Goal: Task Accomplishment & Management: Manage account settings

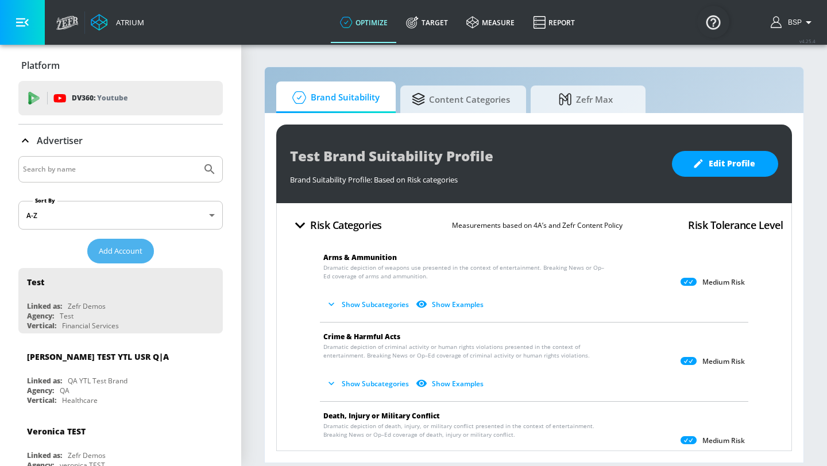
click at [122, 250] on span "Add Account" at bounding box center [121, 251] width 44 height 13
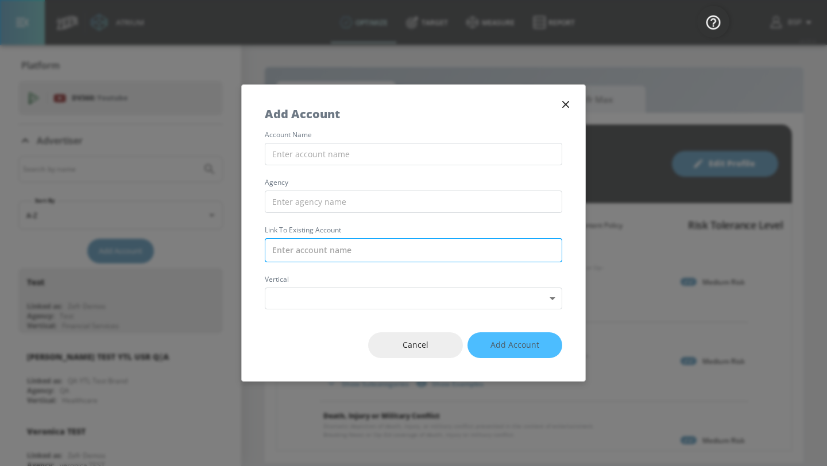
click at [364, 250] on input "text" at bounding box center [414, 250] width 298 height 24
paste input "Molson Coors Corporate_MC [GEOGRAPHIC_DATA]"
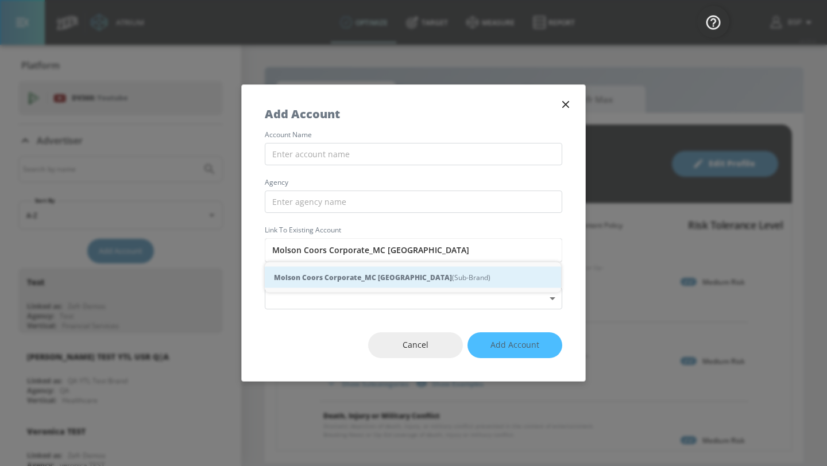
click at [356, 280] on strong "Molson Coors Corporate_MC [GEOGRAPHIC_DATA]" at bounding box center [363, 278] width 178 height 12
type input "Molson Coors Corporate_MC [GEOGRAPHIC_DATA] (Sub-Brand)"
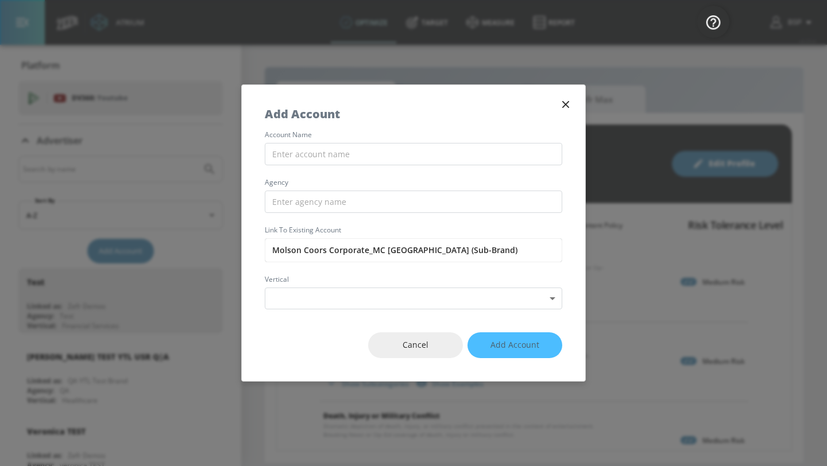
click at [349, 166] on div "account name agency Link to Existing Account Molson Coors Corporate_MC [GEOGRAP…" at bounding box center [414, 221] width 344 height 178
click at [349, 159] on input "text" at bounding box center [414, 154] width 298 height 22
paste input "Molson Coors Corporate_MC [GEOGRAPHIC_DATA]"
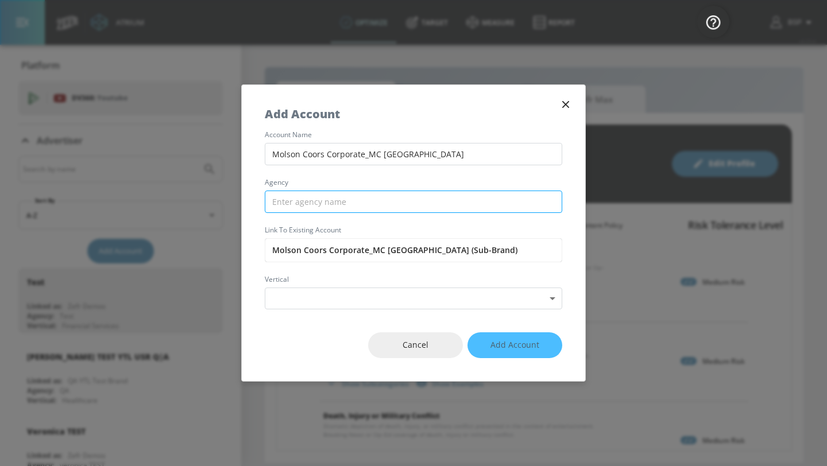
type input "Molson Coors Corporate_MC [GEOGRAPHIC_DATA]"
click at [332, 195] on input "text" at bounding box center [414, 202] width 298 height 22
type input "D"
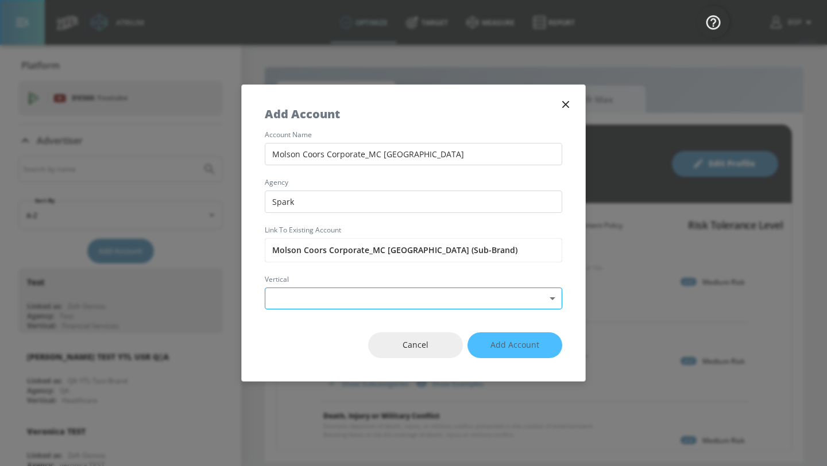
type input "Spark"
click at [310, 288] on body "Atrium optimize Target measure Report optimize Target measure Report v 4.25.4 B…" at bounding box center [413, 233] width 827 height 466
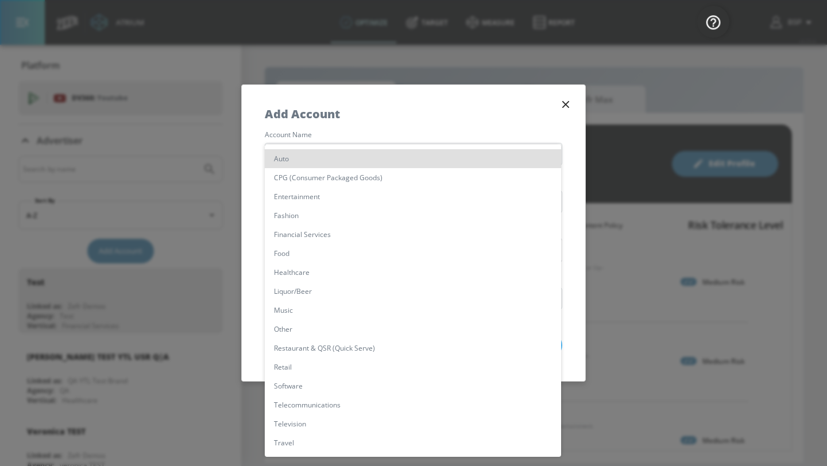
click at [306, 288] on li "Liquor/Beer" at bounding box center [413, 291] width 296 height 19
type input "[object Object]"
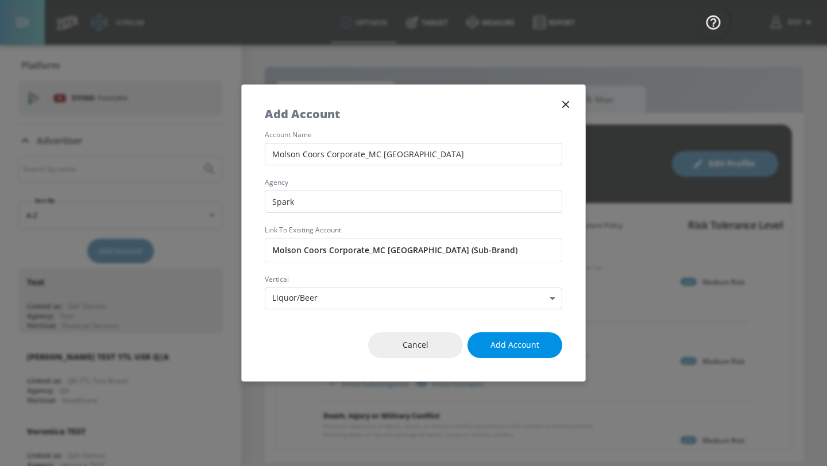
click at [484, 338] on button "Add Account" at bounding box center [515, 346] width 95 height 26
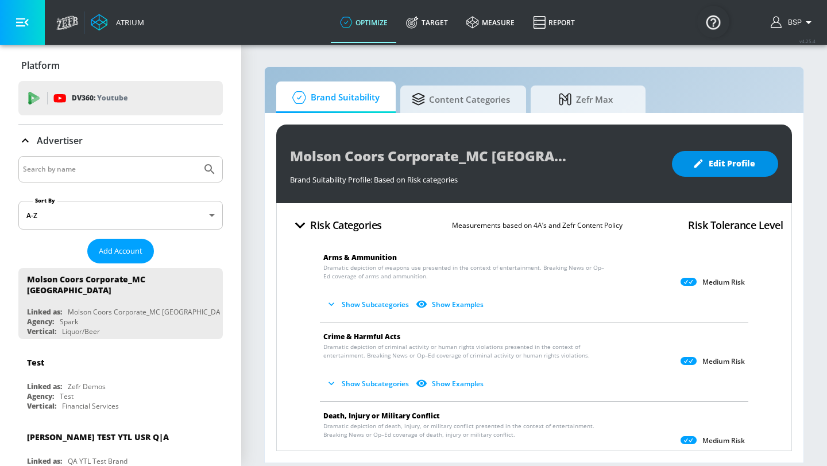
click at [707, 168] on span "Edit Profile" at bounding box center [725, 164] width 60 height 14
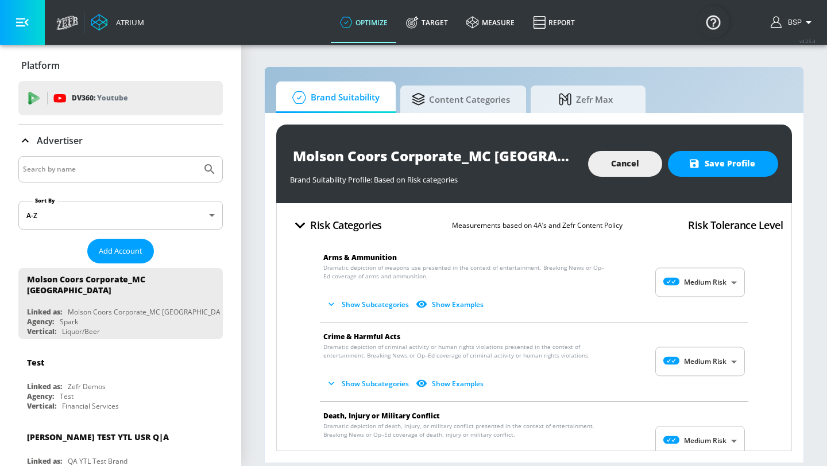
click at [700, 289] on body "Atrium optimize Target measure Report optimize Target measure Report v 4.25.4 B…" at bounding box center [413, 233] width 827 height 466
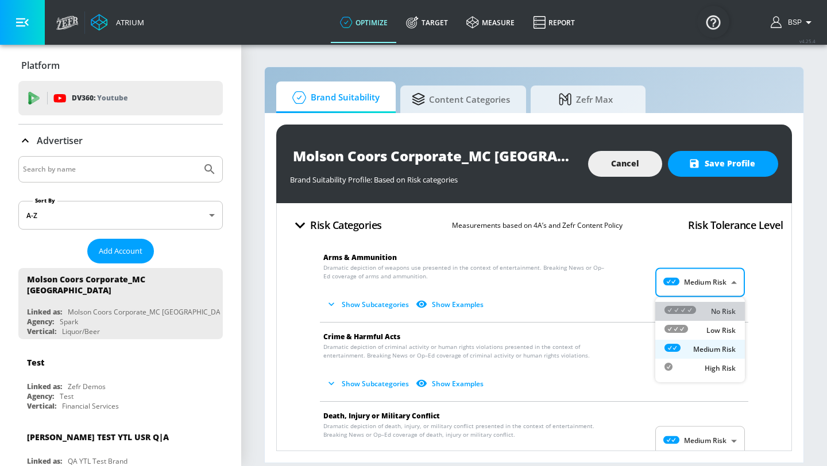
click at [682, 309] on icon at bounding box center [681, 310] width 32 height 8
type input "MINIMAL"
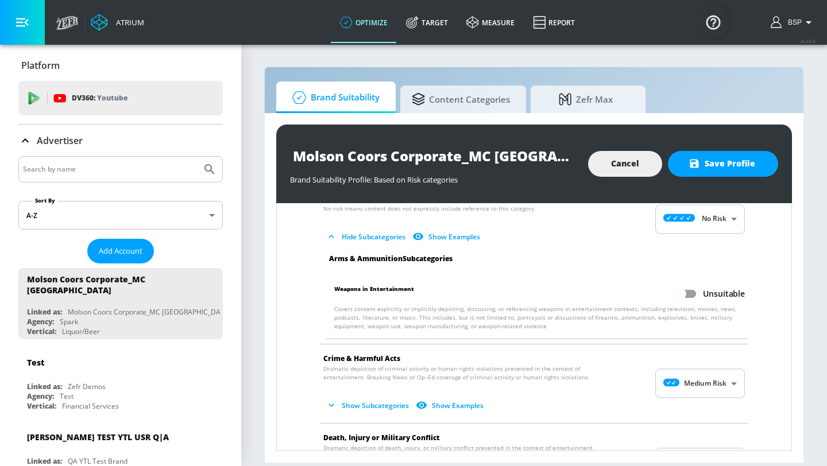
scroll to position [60, 0]
click at [689, 291] on input "Unsuitable" at bounding box center [680, 293] width 65 height 22
checkbox input "true"
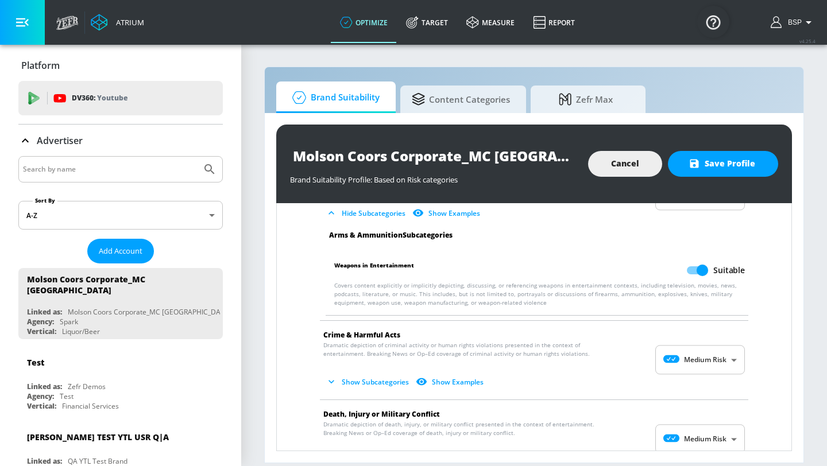
scroll to position [84, 0]
click at [697, 350] on body "Atrium optimize Target measure Report optimize Target measure Report v 4.25.4 B…" at bounding box center [413, 233] width 827 height 466
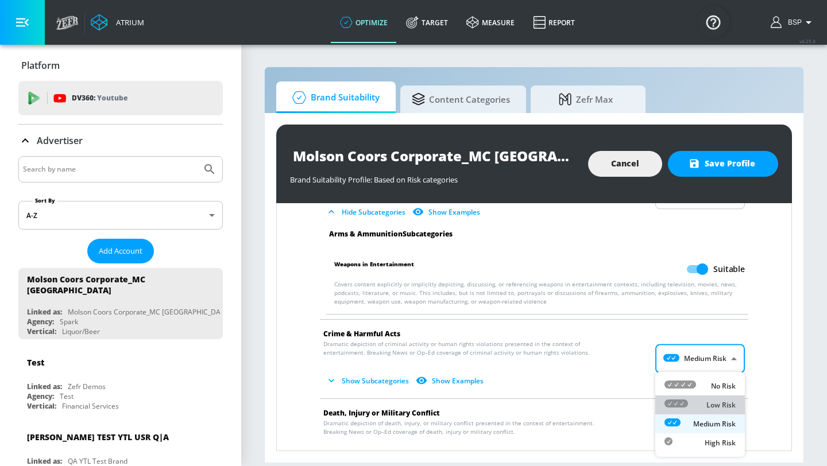
click at [701, 400] on div "Low Risk" at bounding box center [700, 405] width 71 height 12
type input "LOW"
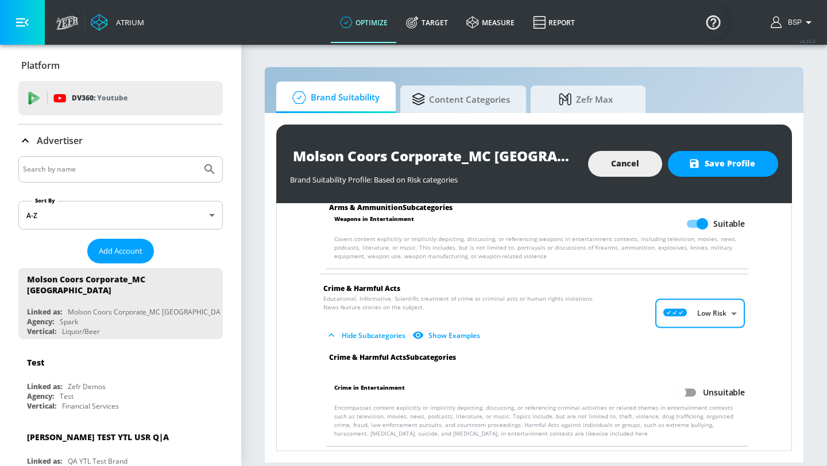
click at [693, 395] on input "Unsuitable" at bounding box center [680, 393] width 65 height 22
checkbox input "true"
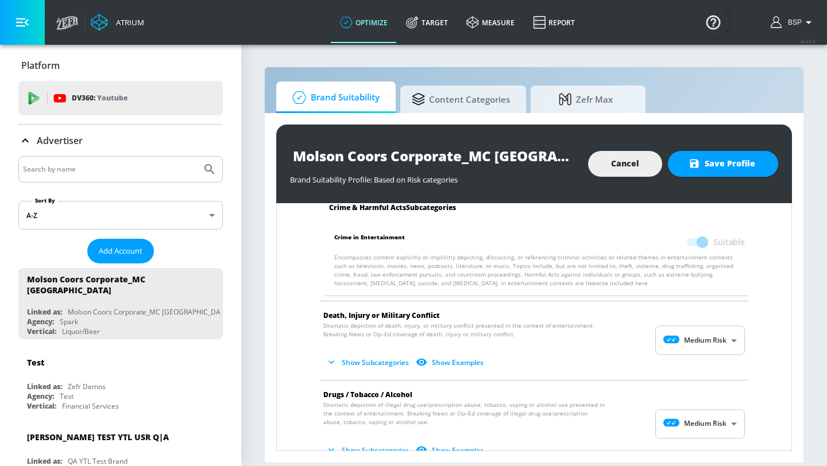
scroll to position [286, 0]
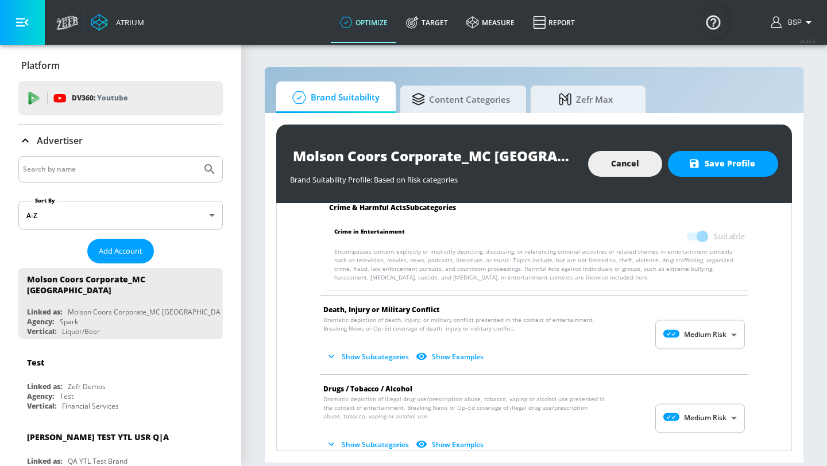
click at [682, 337] on body "Atrium optimize Target measure Report optimize Target measure Report v 4.25.4 B…" at bounding box center [413, 233] width 827 height 466
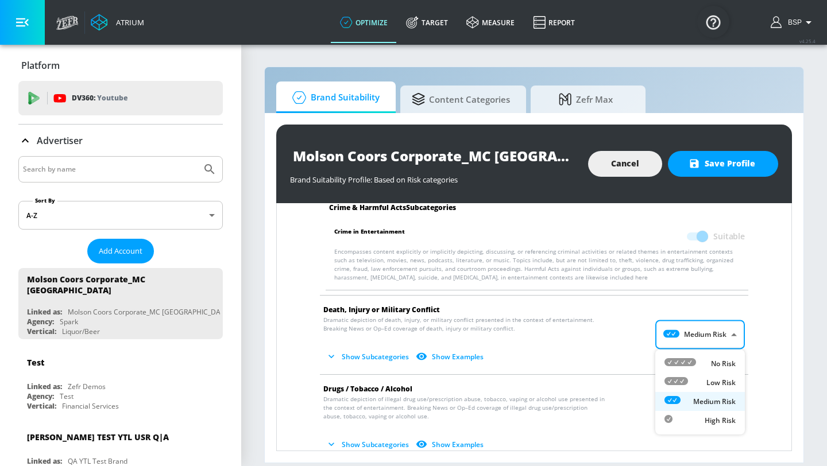
click at [685, 384] on icon at bounding box center [677, 381] width 24 height 8
type input "LOW"
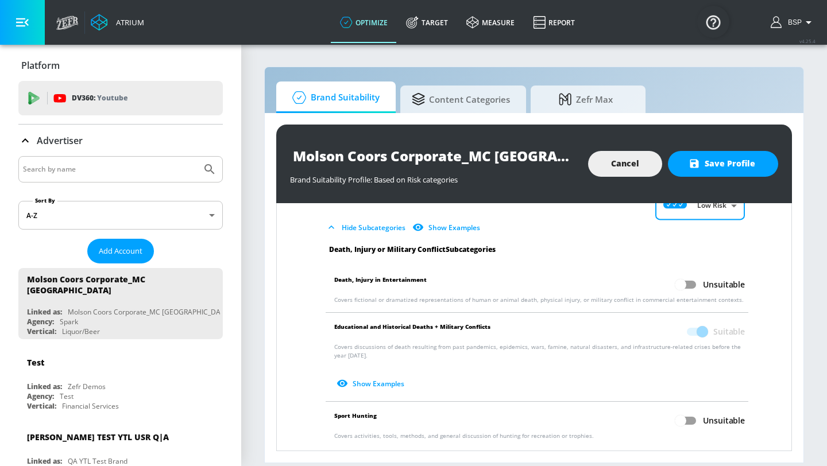
scroll to position [425, 0]
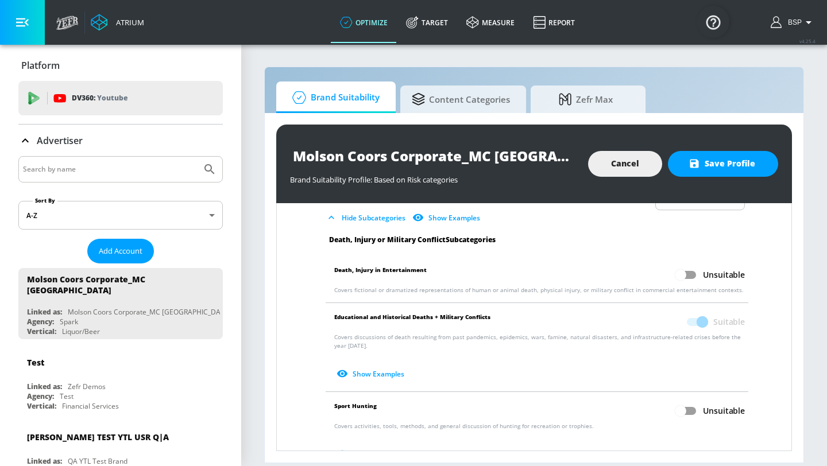
click at [689, 261] on li "Death, Injury in Entertainment Unsuitable Covers fictional or dramatized repres…" at bounding box center [537, 279] width 434 height 47
click at [690, 273] on input "Unsuitable" at bounding box center [680, 275] width 65 height 22
checkbox input "true"
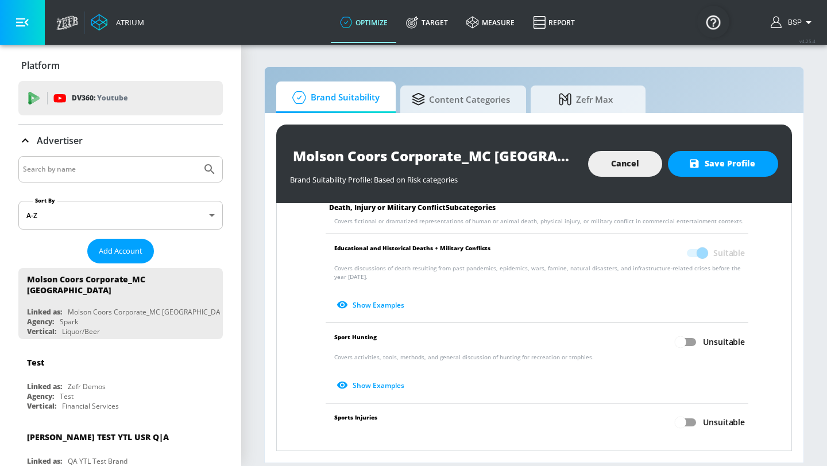
scroll to position [491, 0]
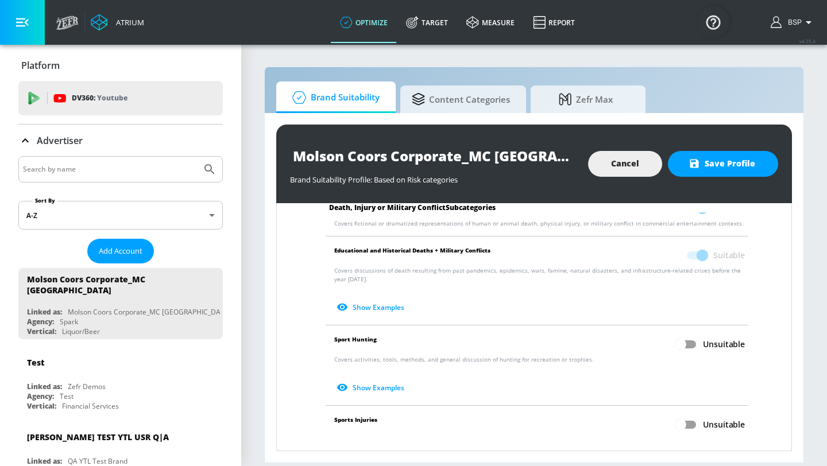
click at [682, 340] on input "Unsuitable" at bounding box center [680, 345] width 65 height 22
checkbox input "true"
click at [692, 431] on input "Unsuitable" at bounding box center [680, 425] width 65 height 22
checkbox input "true"
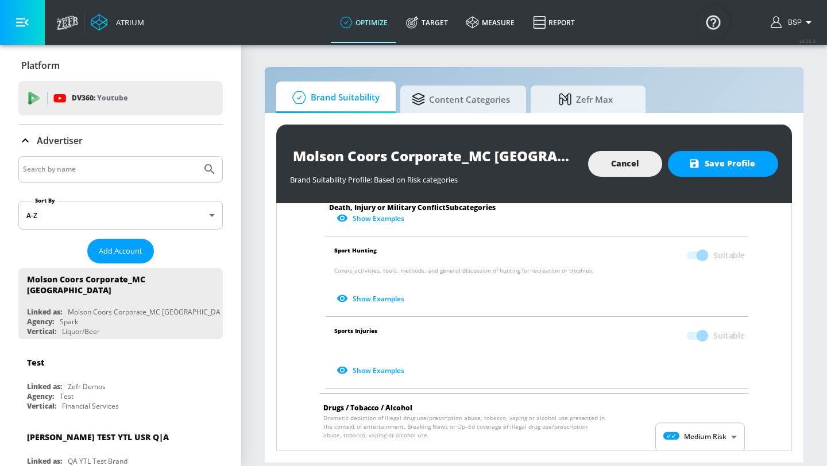
scroll to position [678, 0]
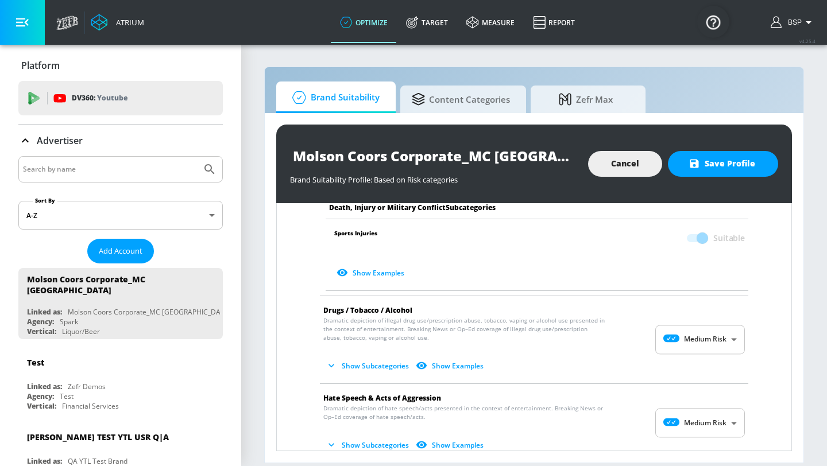
click at [696, 345] on body "Atrium optimize Target measure Report optimize Target measure Report v 4.25.4 B…" at bounding box center [413, 233] width 827 height 466
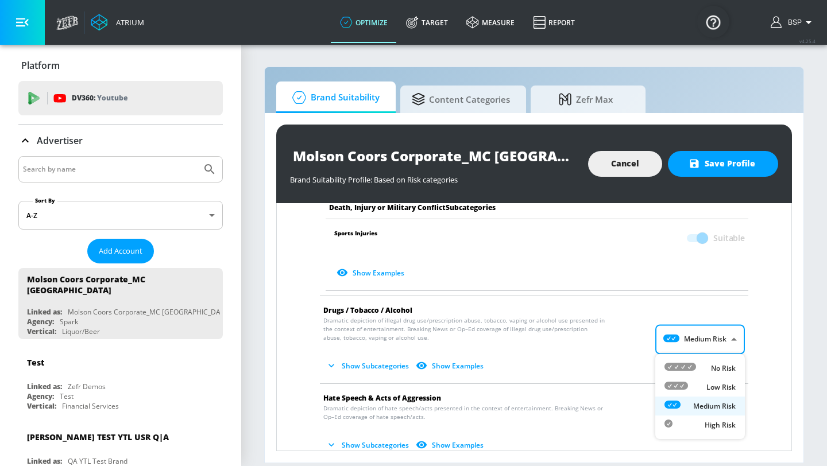
click at [691, 380] on li "Low Risk" at bounding box center [700, 387] width 90 height 19
type input "LOW"
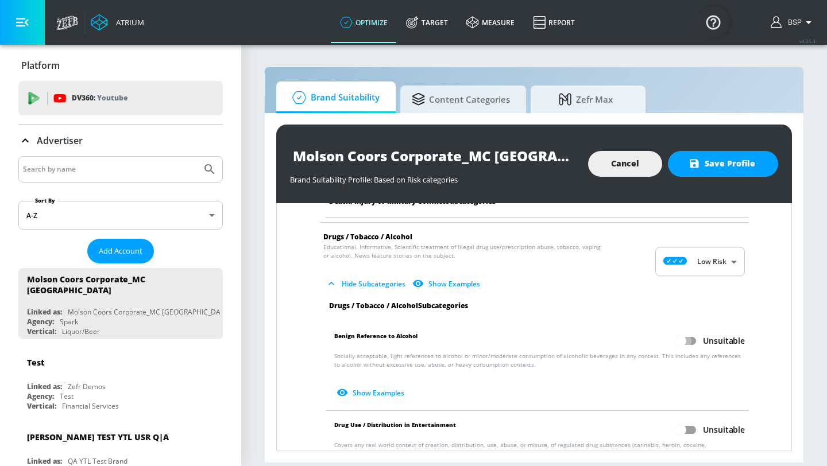
click at [693, 343] on input "Unsuitable" at bounding box center [680, 341] width 65 height 22
checkbox input "true"
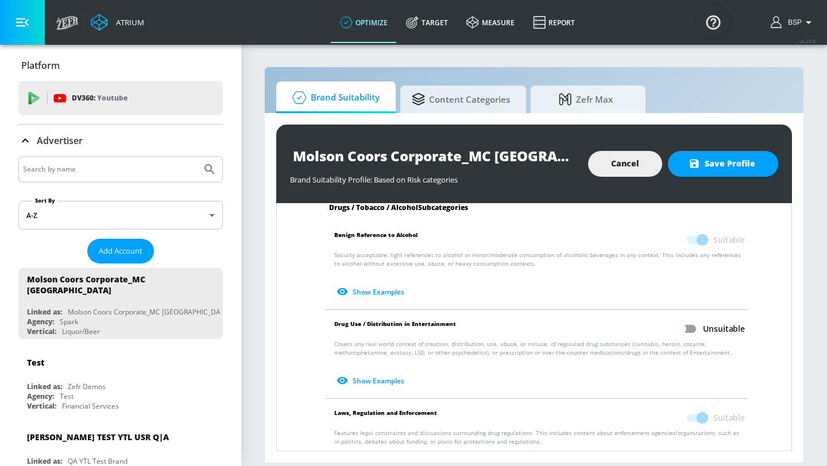
scroll to position [895, 0]
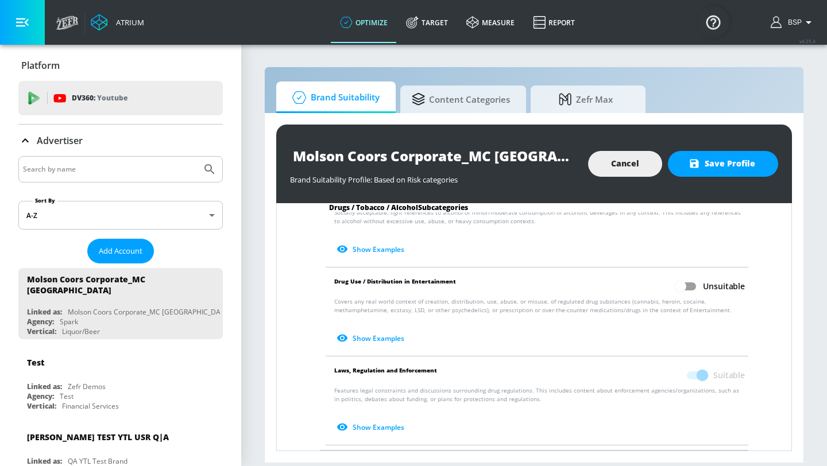
click at [692, 292] on input "Unsuitable" at bounding box center [680, 287] width 65 height 22
checkbox input "true"
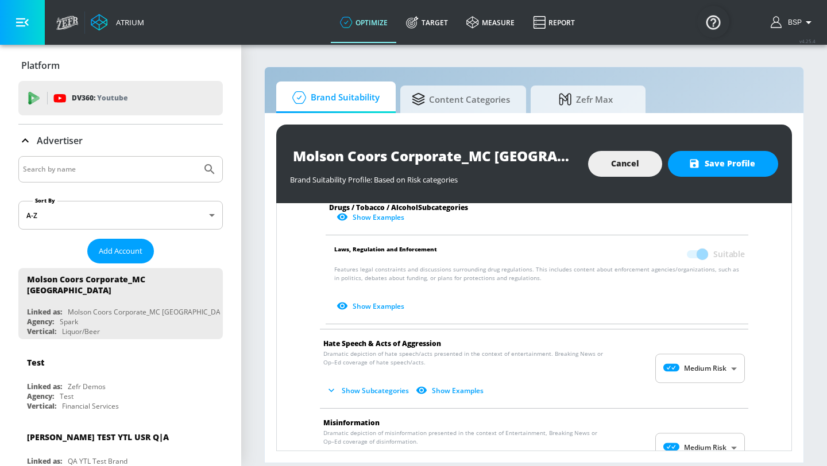
scroll to position [1025, 0]
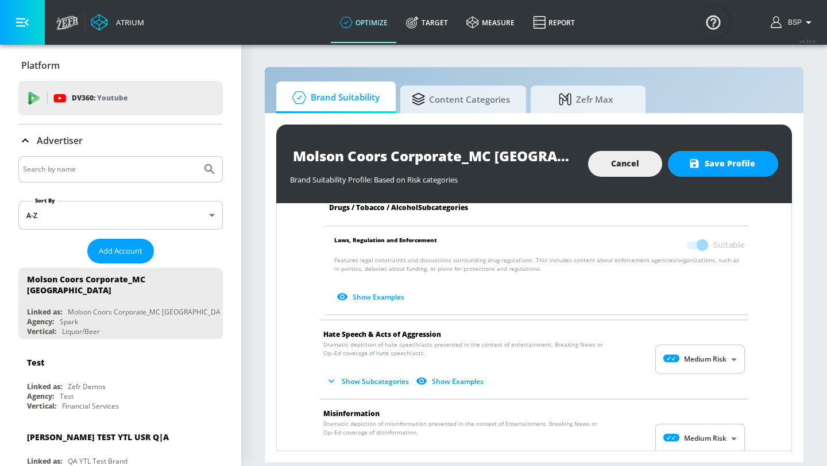
click at [695, 350] on body "Atrium optimize Target measure Report optimize Target measure Report v 4.25.4 B…" at bounding box center [413, 233] width 827 height 466
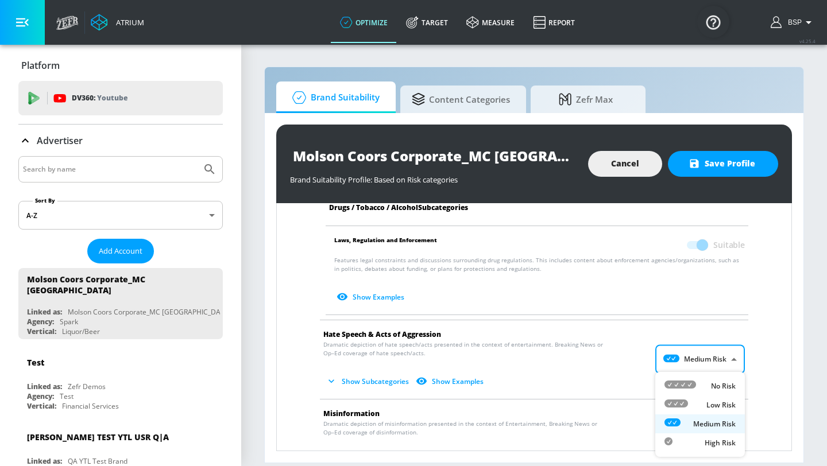
click at [695, 383] on icon at bounding box center [681, 385] width 32 height 8
type input "MINIMAL"
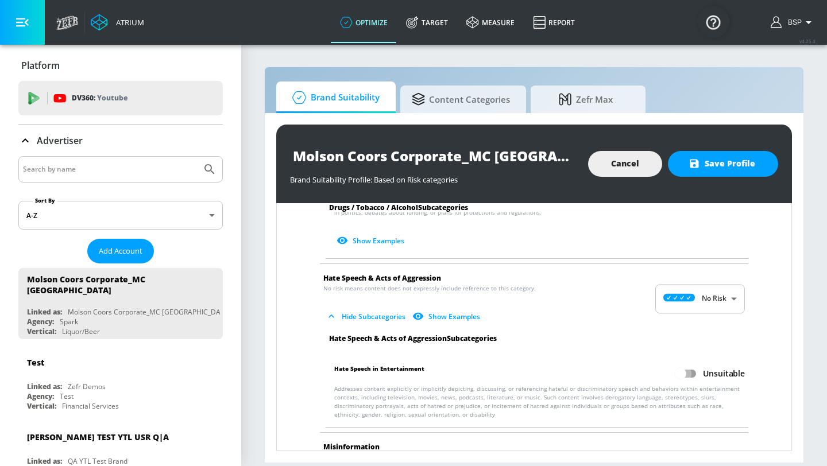
click at [695, 371] on input "Unsuitable" at bounding box center [680, 374] width 65 height 22
checkbox input "true"
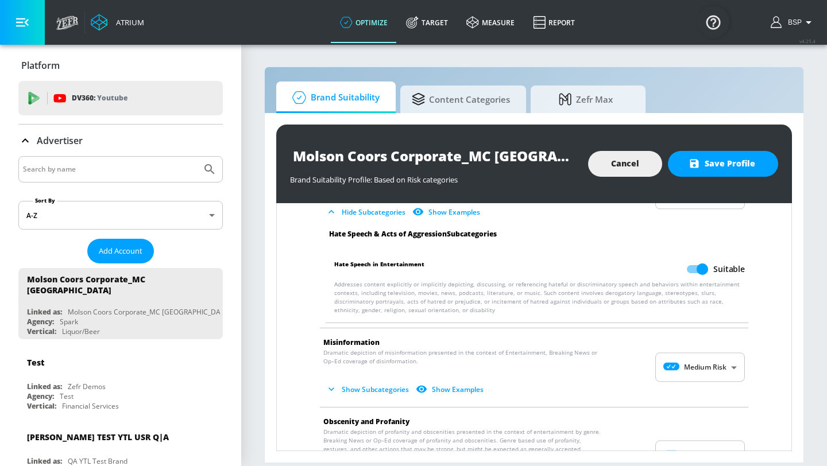
scroll to position [1187, 0]
click at [695, 371] on body "Atrium optimize Target measure Report optimize Target measure Report v 4.25.4 B…" at bounding box center [413, 233] width 827 height 466
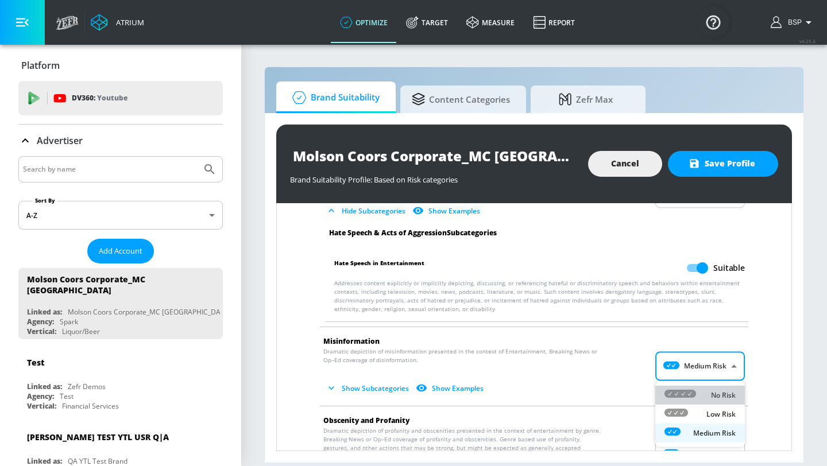
click at [695, 386] on li "No Risk" at bounding box center [700, 395] width 90 height 19
type input "MINIMAL"
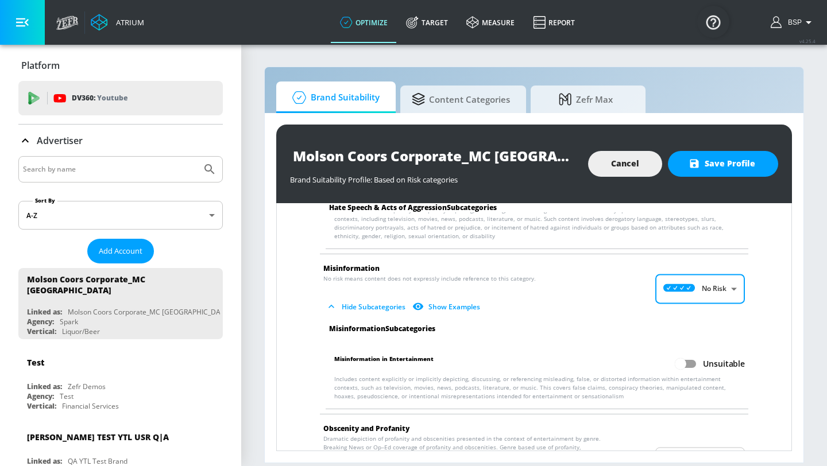
scroll to position [1320, 0]
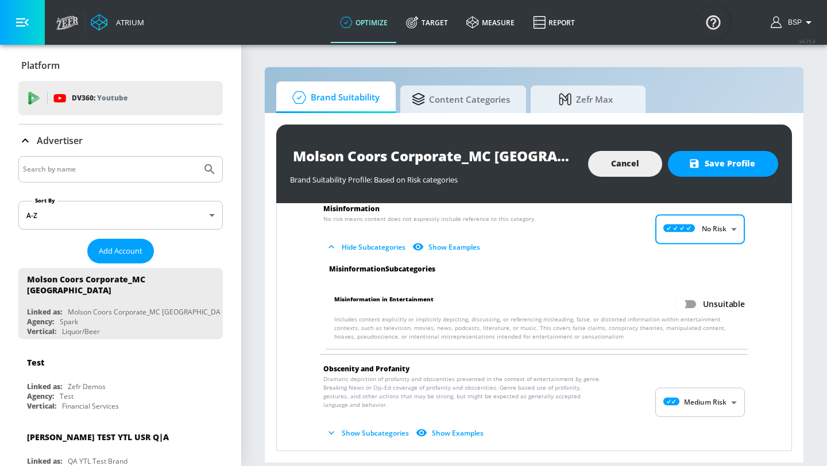
click at [695, 302] on input "Unsuitable" at bounding box center [680, 305] width 65 height 22
checkbox input "true"
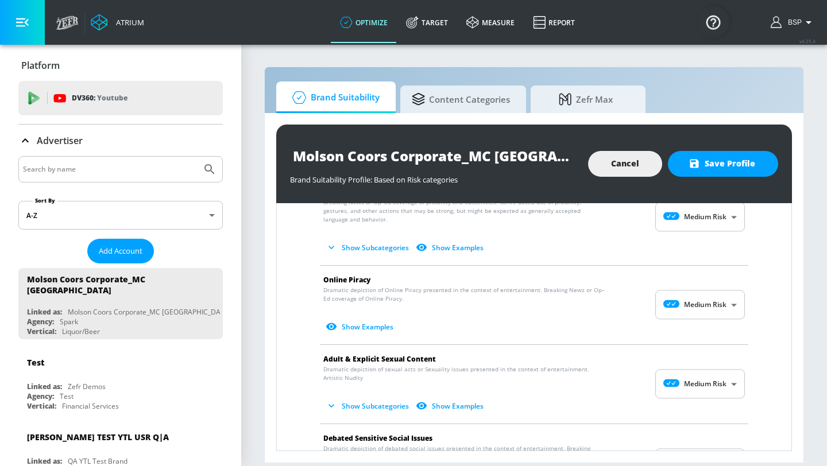
scroll to position [1536, 0]
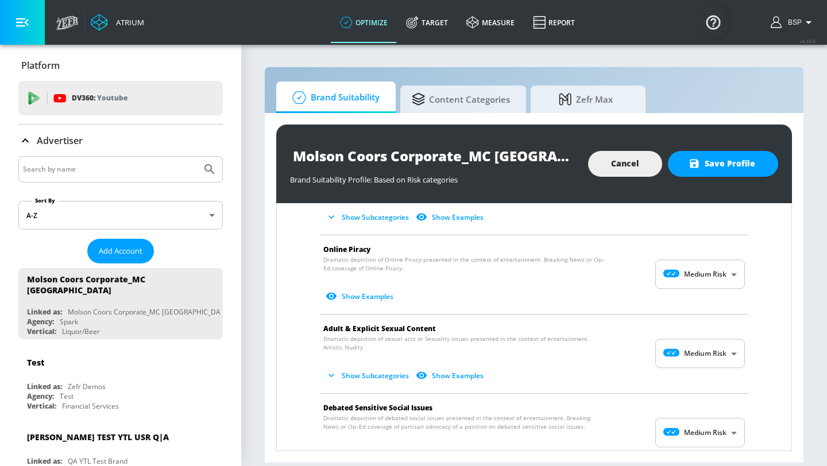
click at [673, 268] on body "Atrium optimize Target measure Report optimize Target measure Report v 4.25.4 B…" at bounding box center [413, 233] width 827 height 466
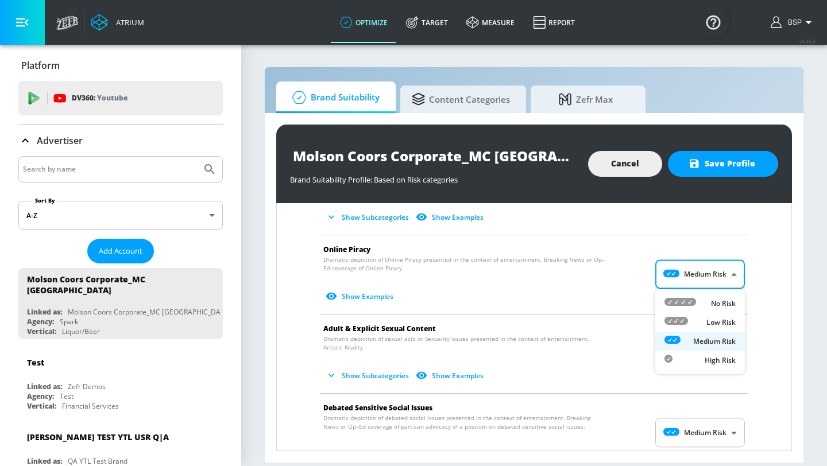
click at [671, 295] on li "No Risk" at bounding box center [700, 303] width 90 height 19
type input "MINIMAL"
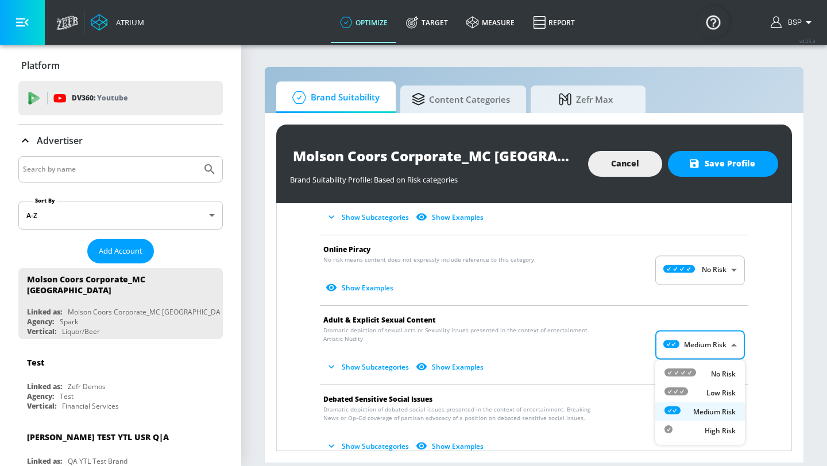
click at [674, 335] on body "Atrium optimize Target measure Report optimize Target measure Report v 4.25.4 B…" at bounding box center [413, 233] width 827 height 466
click at [674, 371] on icon at bounding box center [681, 373] width 32 height 8
type input "MINIMAL"
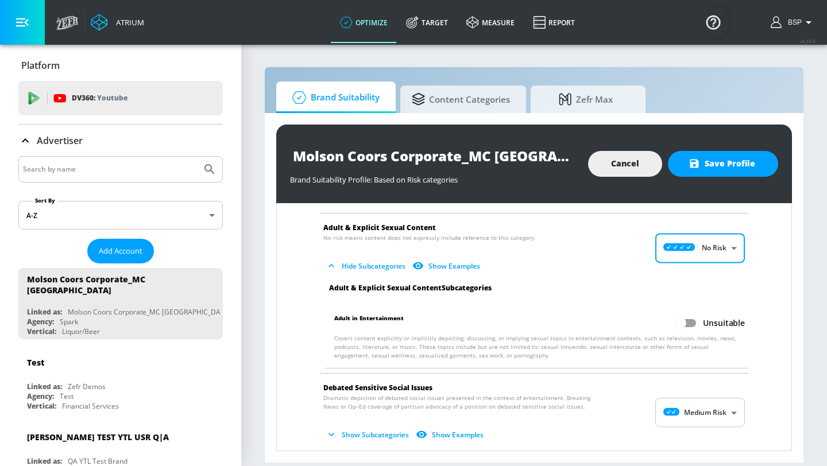
scroll to position [1703, 0]
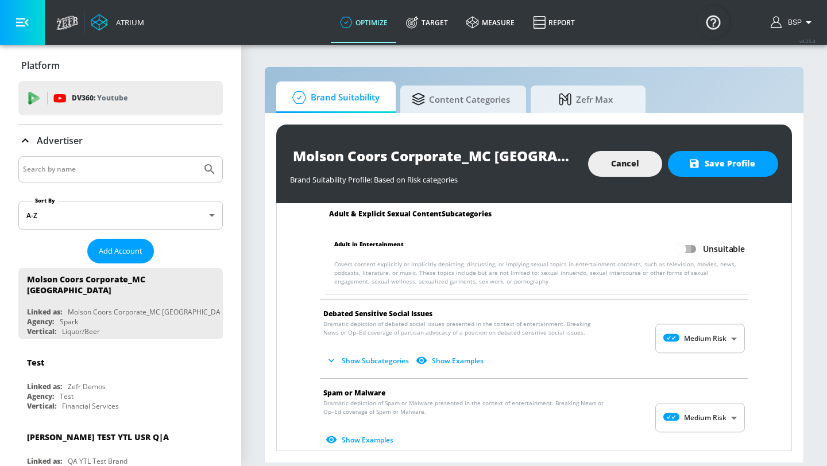
click at [693, 252] on input "Unsuitable" at bounding box center [680, 249] width 65 height 22
checkbox input "true"
click at [689, 337] on body "Atrium optimize Target measure Report optimize Target measure Report v 4.25.4 B…" at bounding box center [413, 233] width 827 height 466
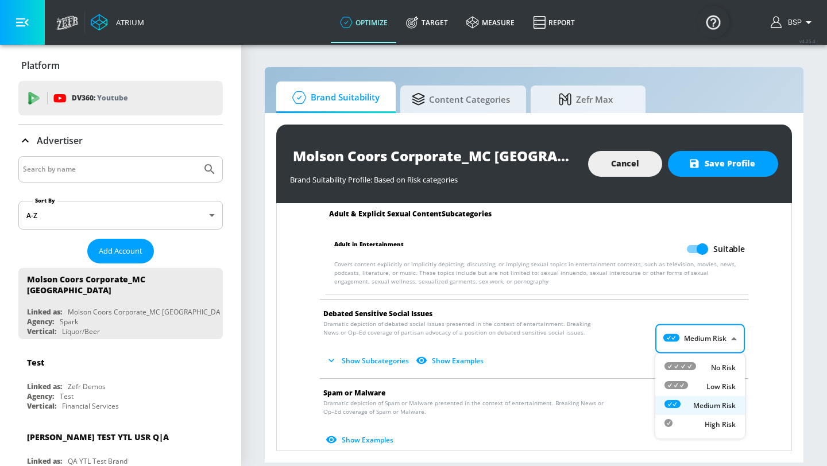
click at [689, 365] on icon at bounding box center [681, 366] width 32 height 8
type input "MINIMAL"
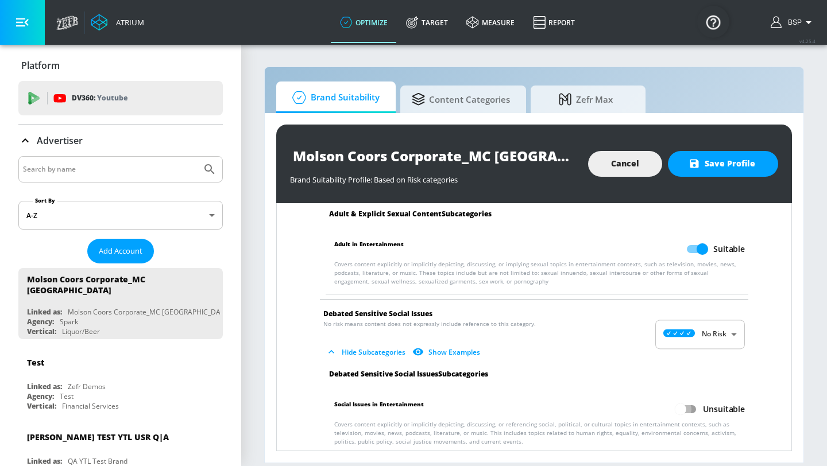
click at [688, 410] on input "Unsuitable" at bounding box center [680, 410] width 65 height 22
checkbox input "true"
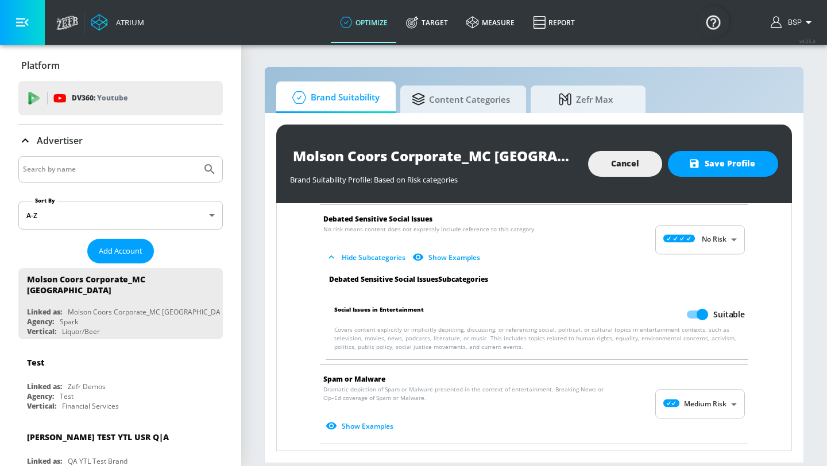
scroll to position [1873, 0]
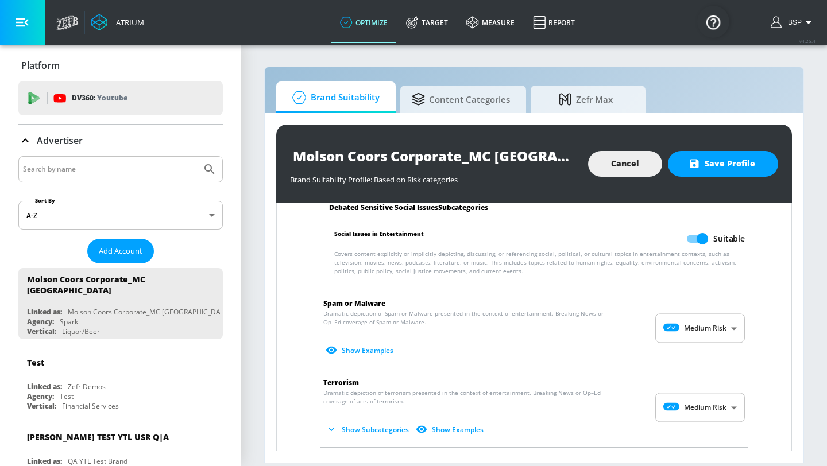
click at [693, 323] on body "Atrium optimize Target measure Report optimize Target measure Report v 4.25.4 B…" at bounding box center [413, 233] width 827 height 466
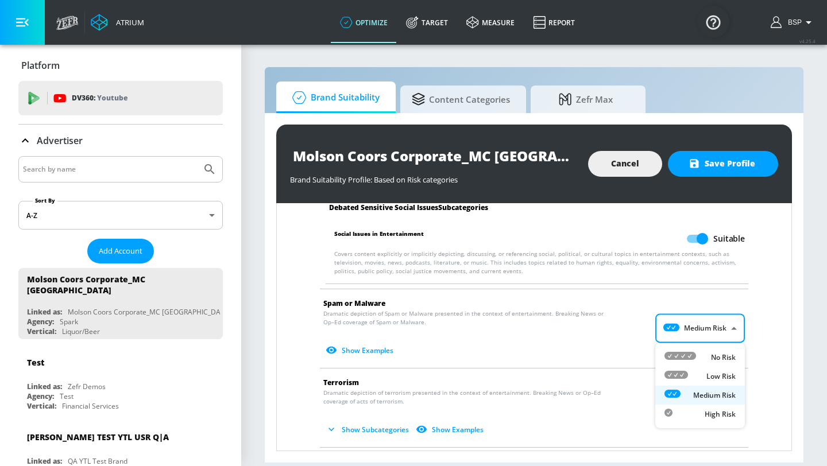
click at [693, 356] on icon at bounding box center [681, 356] width 32 height 8
type input "MINIMAL"
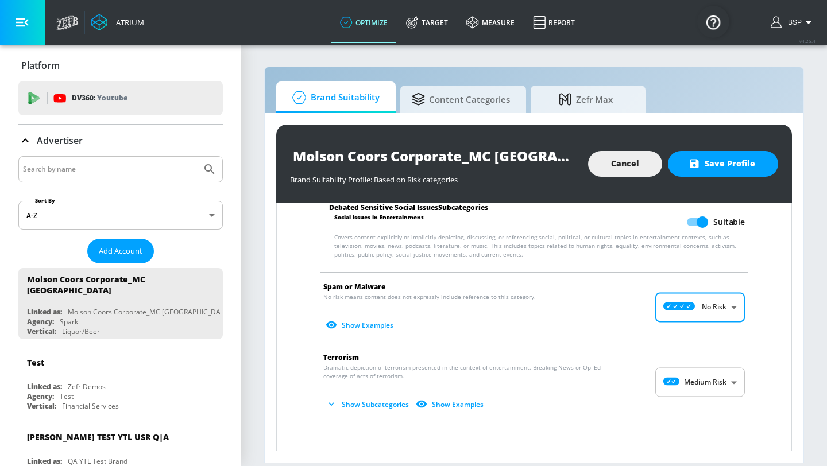
scroll to position [1893, 0]
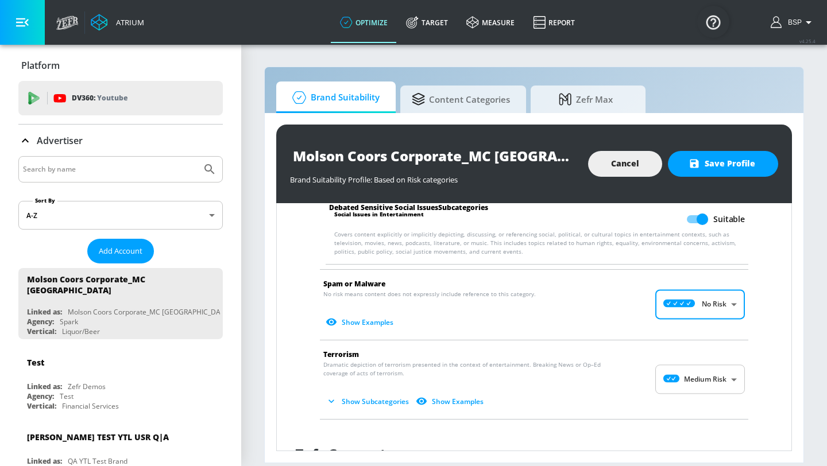
click at [694, 388] on body "Atrium optimize Target measure Report optimize Target measure Report v 4.25.4 B…" at bounding box center [413, 233] width 827 height 466
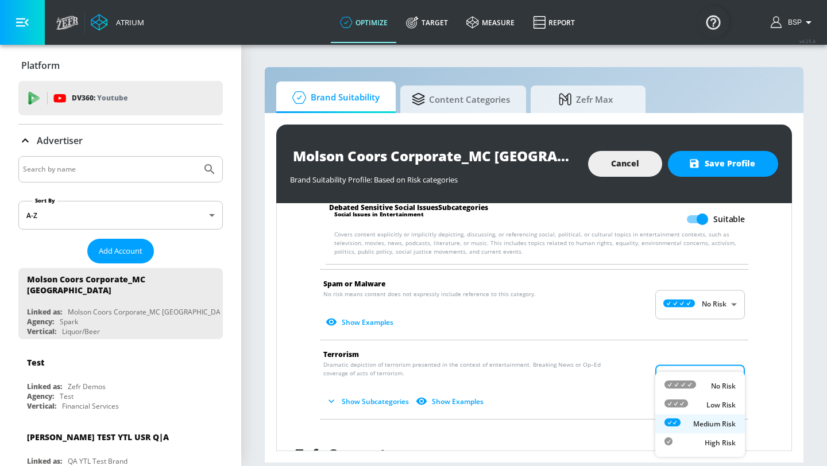
click at [694, 388] on icon at bounding box center [681, 385] width 32 height 8
type input "MINIMAL"
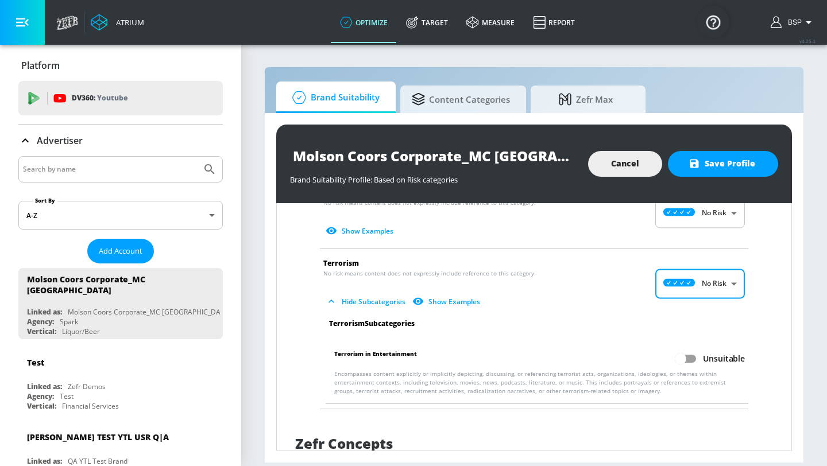
scroll to position [1941, 0]
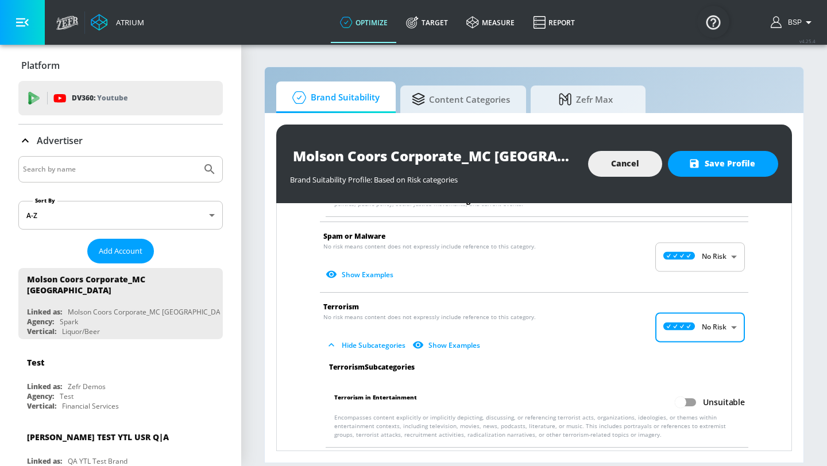
click at [693, 398] on input "Unsuitable" at bounding box center [680, 403] width 65 height 22
checkbox input "true"
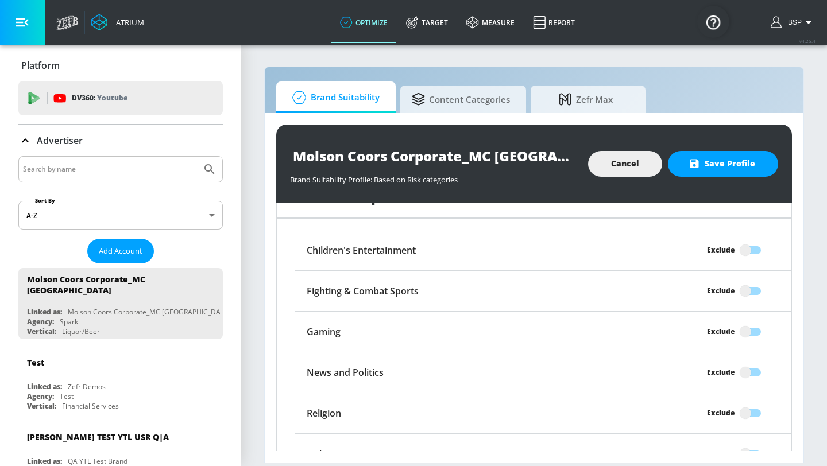
scroll to position [2254, 0]
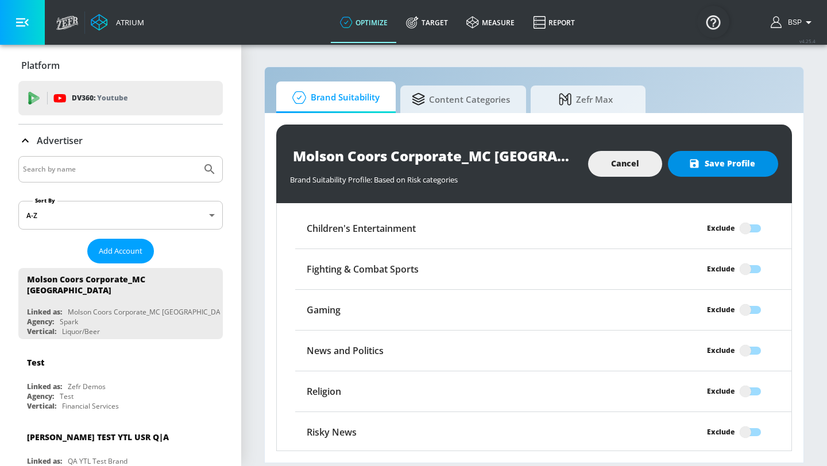
click at [728, 167] on span "Save Profile" at bounding box center [723, 164] width 64 height 14
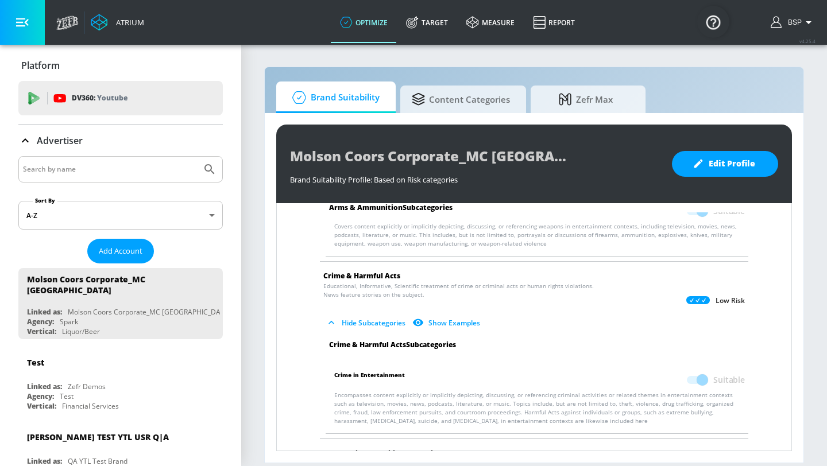
scroll to position [0, 0]
